Goal: Transaction & Acquisition: Purchase product/service

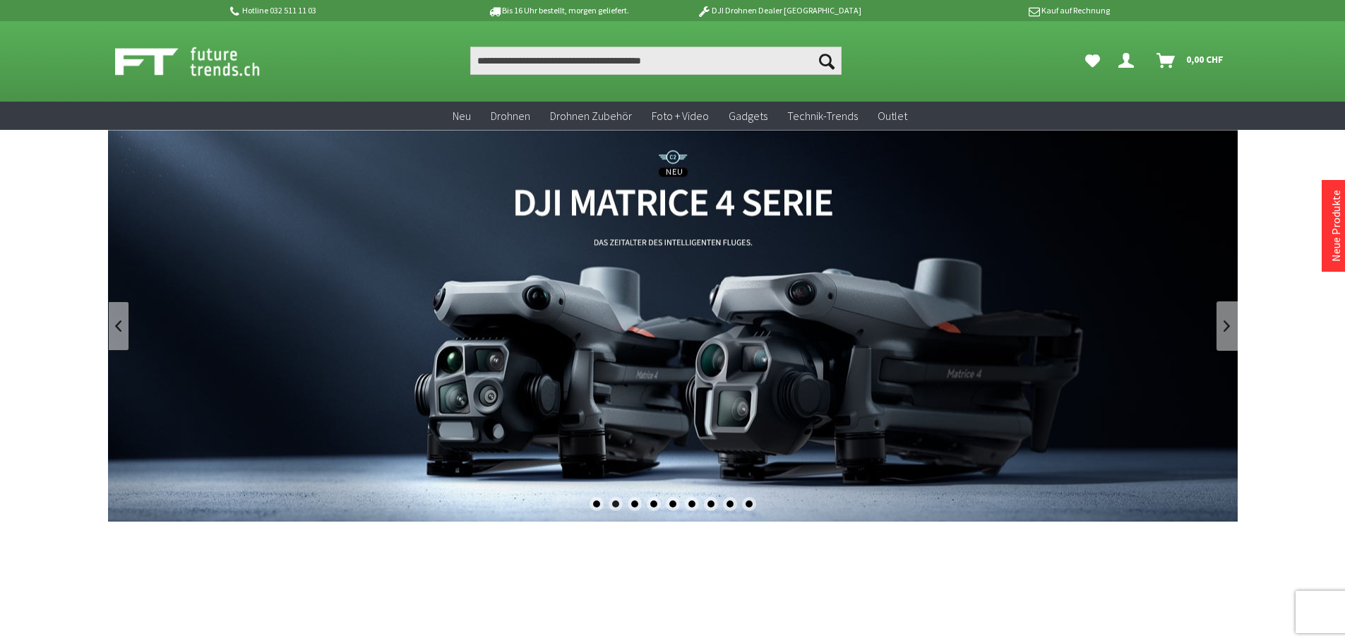
click at [126, 330] on link at bounding box center [118, 326] width 21 height 49
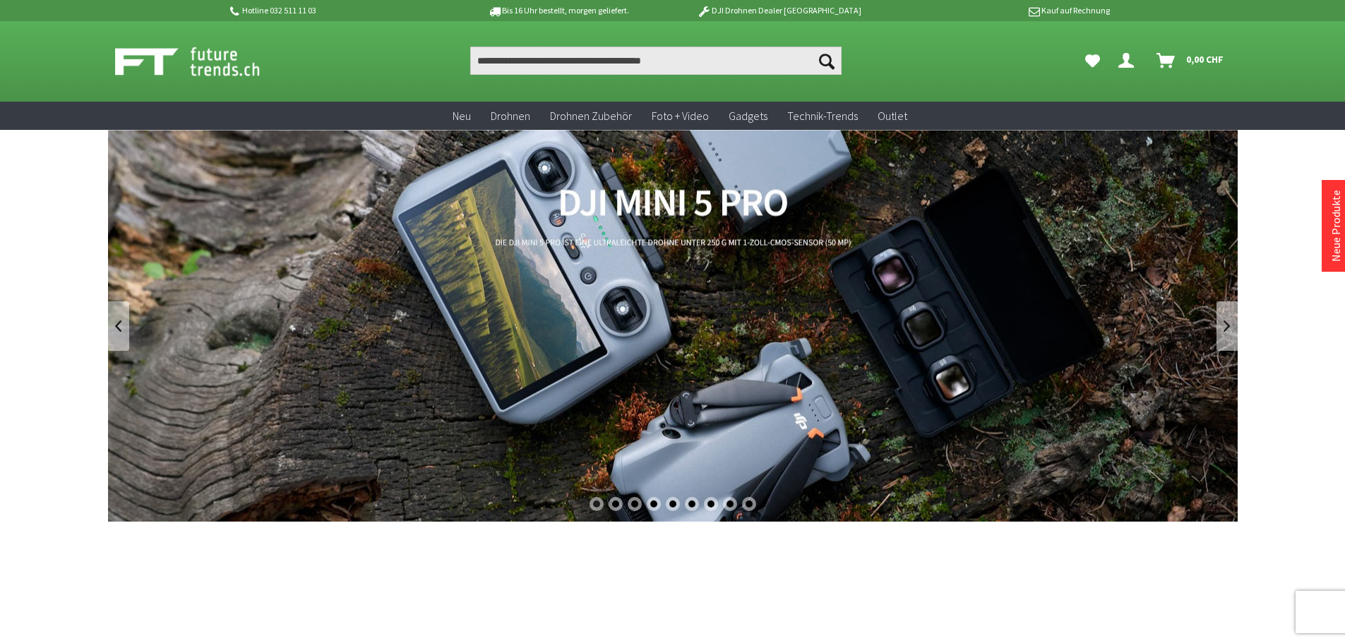
click at [710, 328] on link "DJI Mini 5 Pro" at bounding box center [673, 326] width 1130 height 392
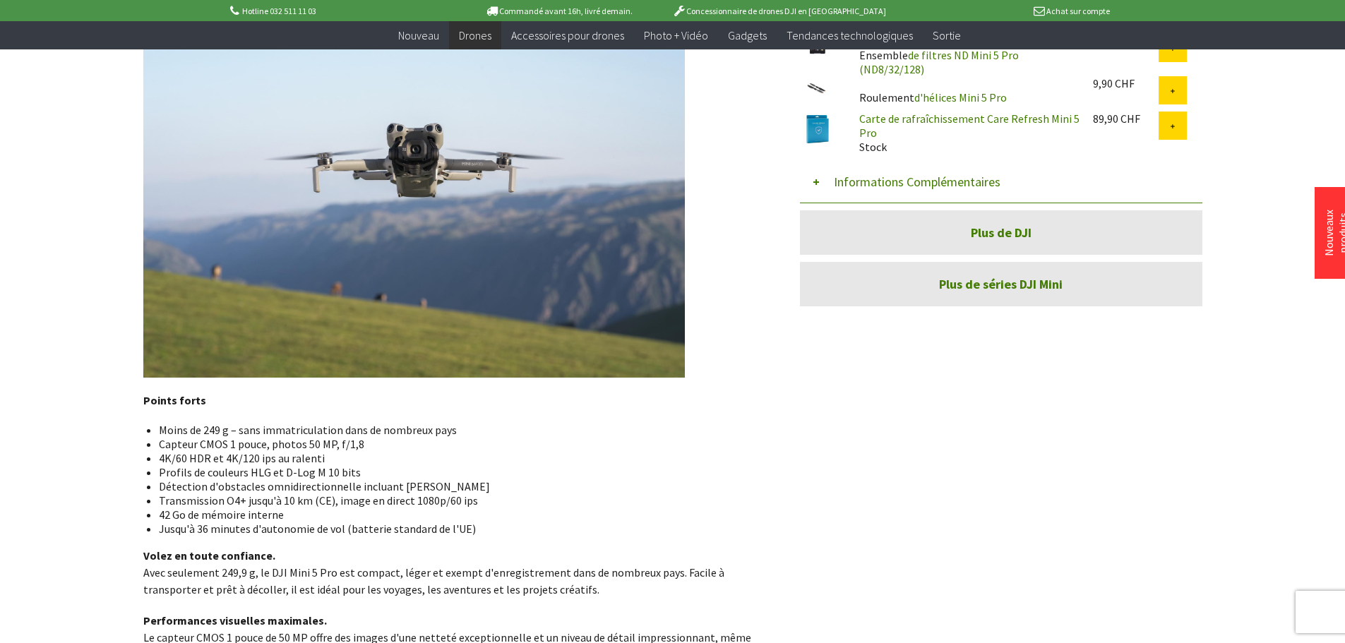
scroll to position [353, 0]
